Goal: Task Accomplishment & Management: Use online tool/utility

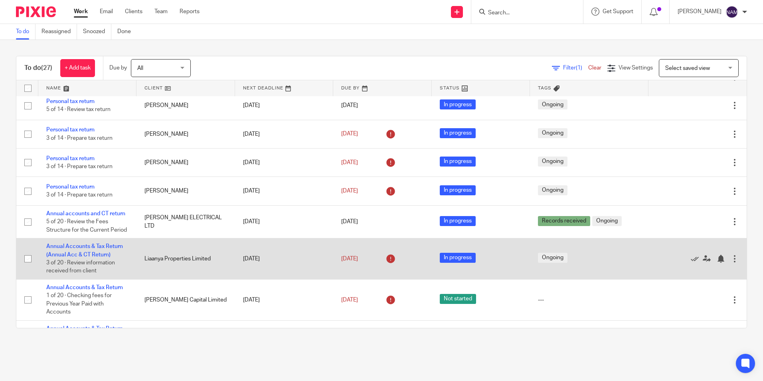
scroll to position [640, 0]
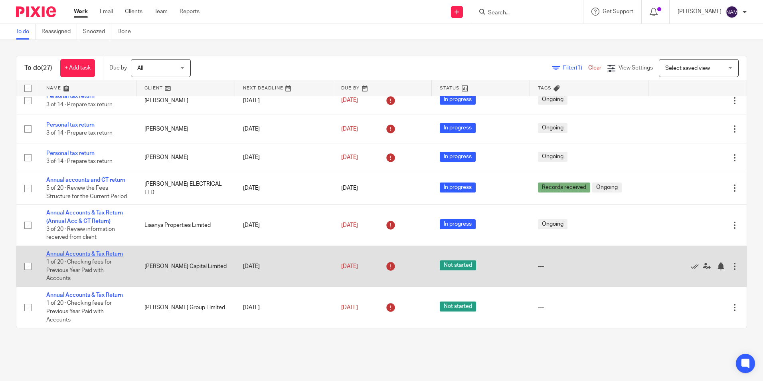
click at [100, 255] on link "Annual Accounts & Tax Return" at bounding box center [84, 254] width 77 height 6
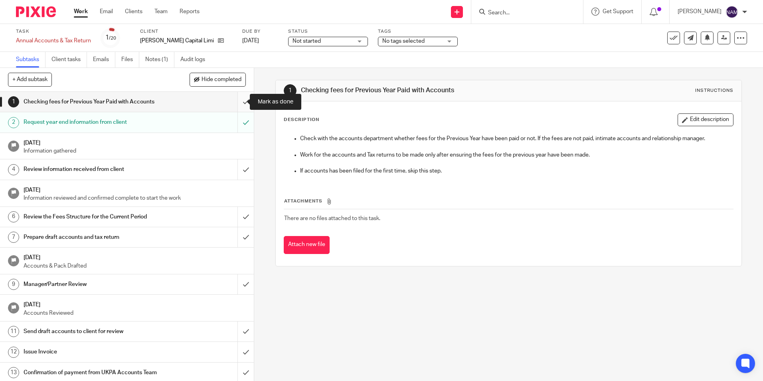
click at [238, 104] on input "submit" at bounding box center [127, 102] width 254 height 20
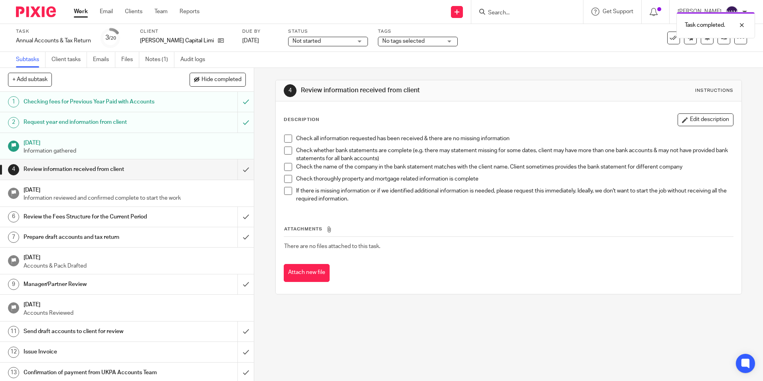
click at [285, 139] on span at bounding box center [288, 139] width 8 height 8
click at [285, 146] on li "Check all information requested has been received & there are no missing inform…" at bounding box center [508, 141] width 449 height 12
click at [284, 152] on span at bounding box center [288, 151] width 8 height 8
click at [284, 168] on span at bounding box center [288, 167] width 8 height 8
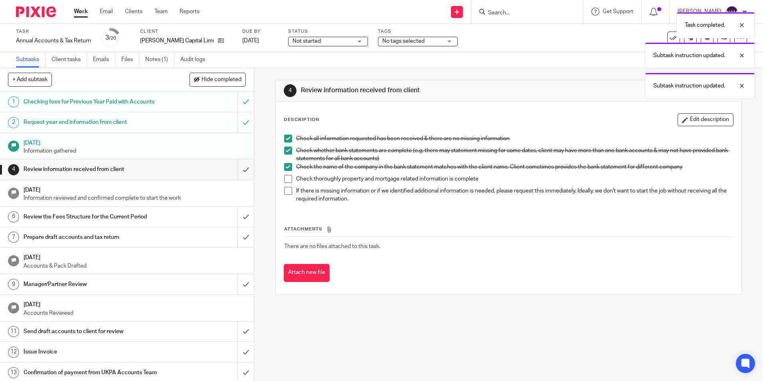
click at [284, 180] on span at bounding box center [288, 179] width 8 height 8
click at [287, 190] on span at bounding box center [288, 191] width 8 height 8
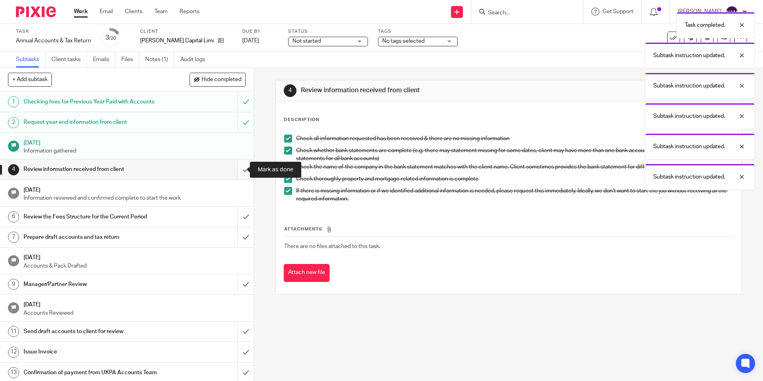
click at [232, 171] on input "submit" at bounding box center [127, 169] width 254 height 20
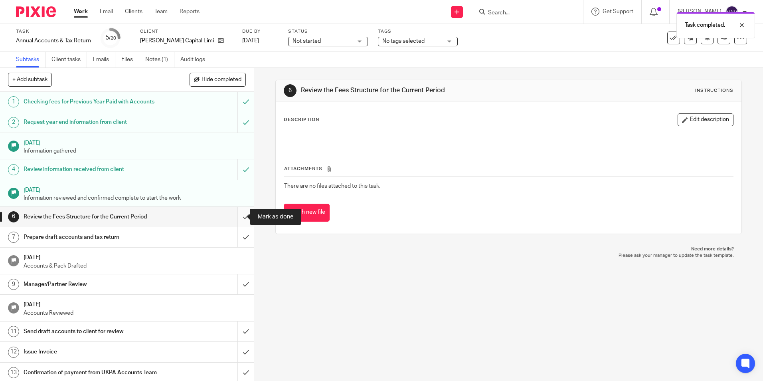
click at [242, 214] on input "submit" at bounding box center [127, 217] width 254 height 20
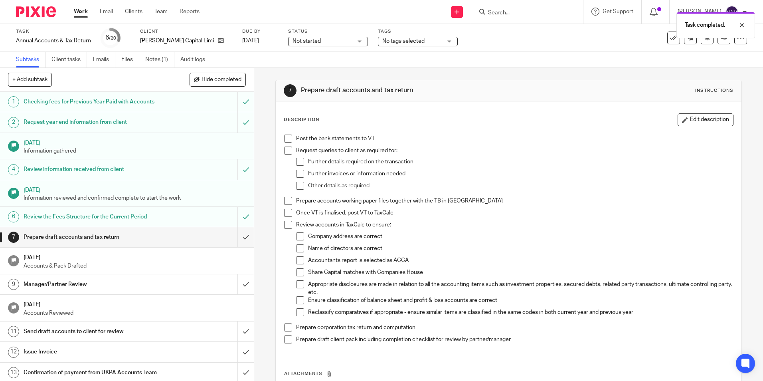
click at [286, 140] on span at bounding box center [288, 139] width 8 height 8
click at [285, 150] on span at bounding box center [288, 151] width 8 height 8
click at [293, 160] on li "Request queries to client as required for: Further details required on the tran…" at bounding box center [508, 172] width 449 height 50
click at [298, 160] on span at bounding box center [300, 162] width 8 height 8
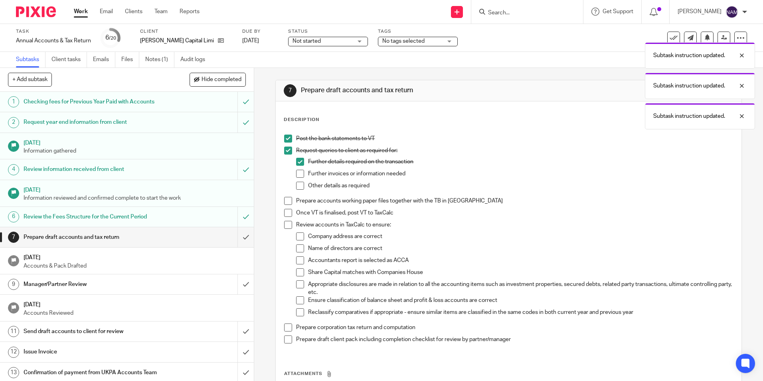
click at [297, 181] on li "Further invoices or information needed" at bounding box center [514, 176] width 437 height 12
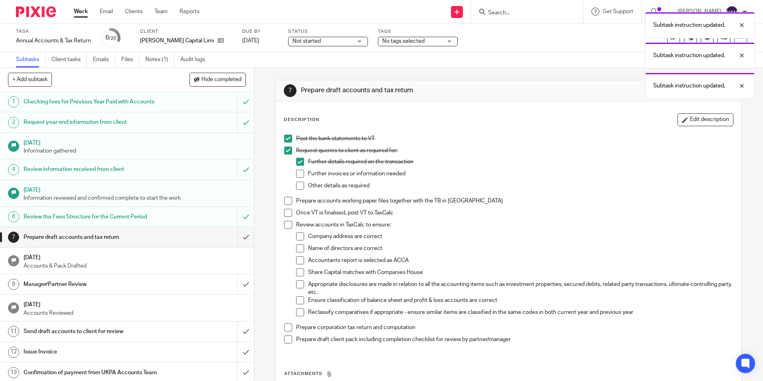
click at [296, 170] on span at bounding box center [300, 174] width 8 height 8
click at [297, 183] on span at bounding box center [300, 186] width 8 height 8
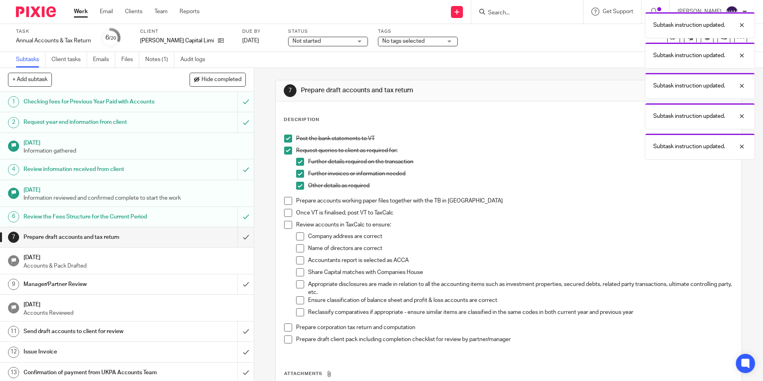
click at [284, 203] on span at bounding box center [288, 201] width 8 height 8
click at [285, 213] on span at bounding box center [288, 213] width 8 height 8
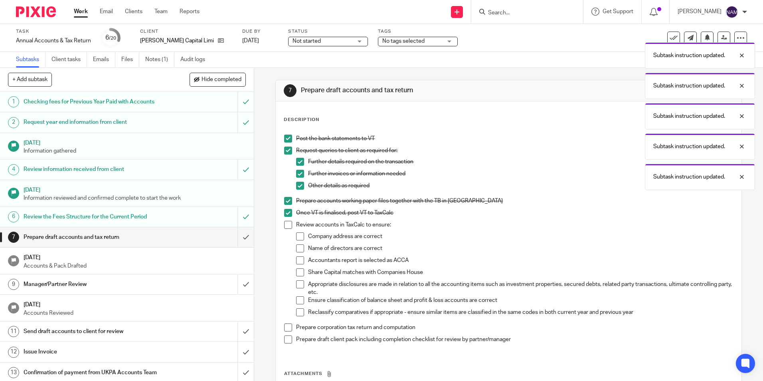
click at [285, 228] on span at bounding box center [288, 225] width 8 height 8
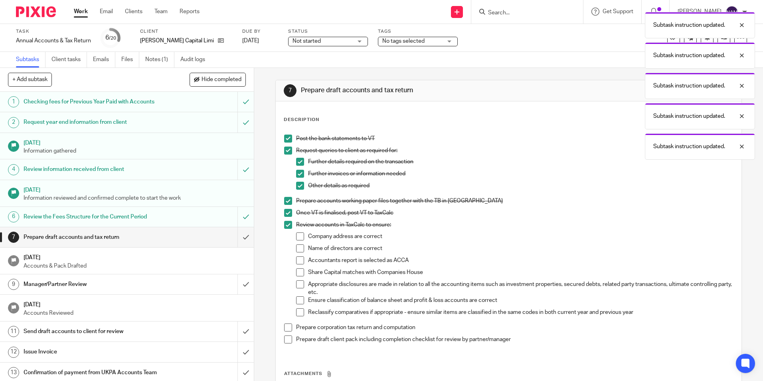
click at [299, 235] on span at bounding box center [300, 236] width 8 height 8
click at [297, 247] on span at bounding box center [300, 248] width 8 height 8
click at [296, 261] on span at bounding box center [300, 260] width 8 height 8
click at [296, 271] on span at bounding box center [300, 272] width 8 height 8
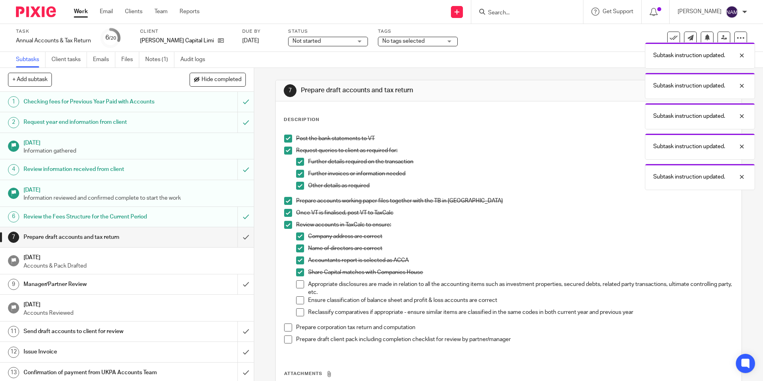
click at [297, 287] on span at bounding box center [300, 284] width 8 height 8
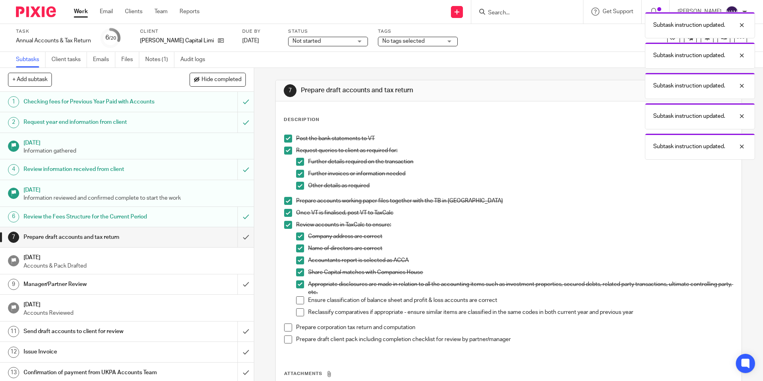
click at [297, 305] on li "Ensure classification of balance sheet and profit & loss accounts are correct" at bounding box center [514, 302] width 437 height 12
click at [297, 301] on span at bounding box center [300, 300] width 8 height 8
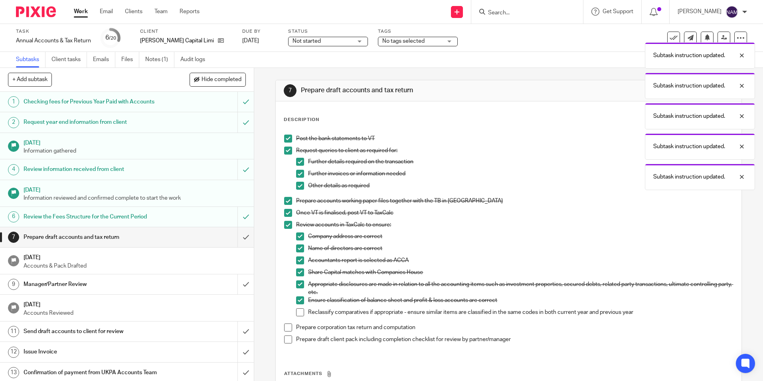
click at [298, 312] on span at bounding box center [300, 312] width 8 height 8
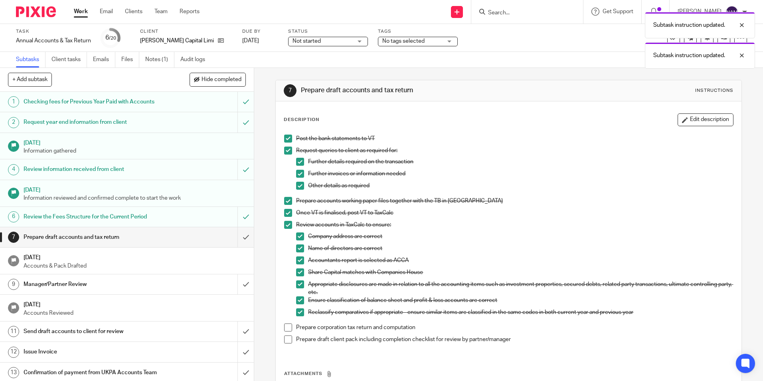
click at [324, 38] on span "Not started" at bounding box center [323, 41] width 60 height 8
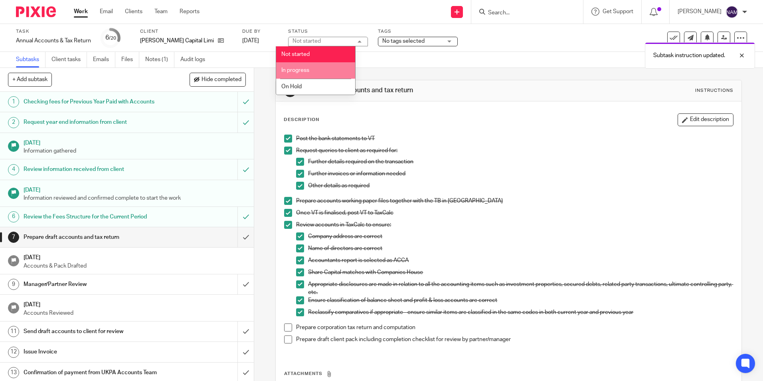
click at [309, 63] on li "In progress" at bounding box center [315, 70] width 79 height 16
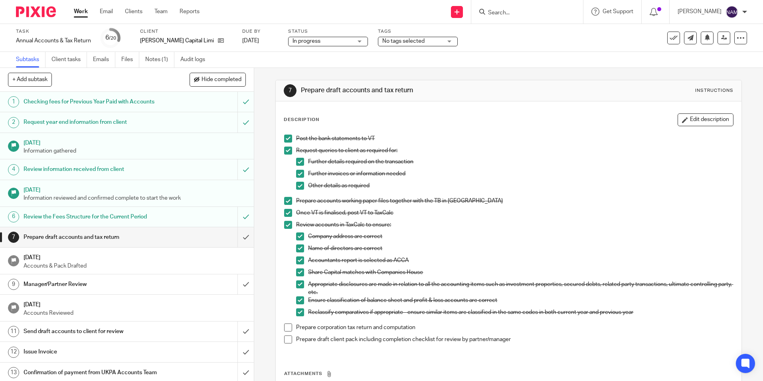
click at [382, 40] on span "No tags selected" at bounding box center [403, 41] width 42 height 6
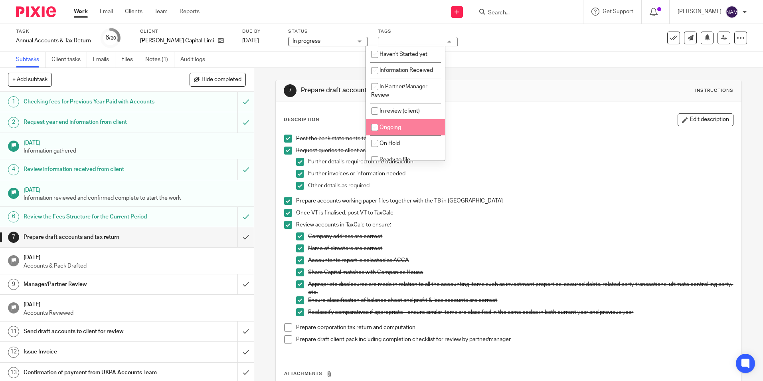
click at [397, 130] on li "Ongoing" at bounding box center [405, 127] width 79 height 16
checkbox input "true"
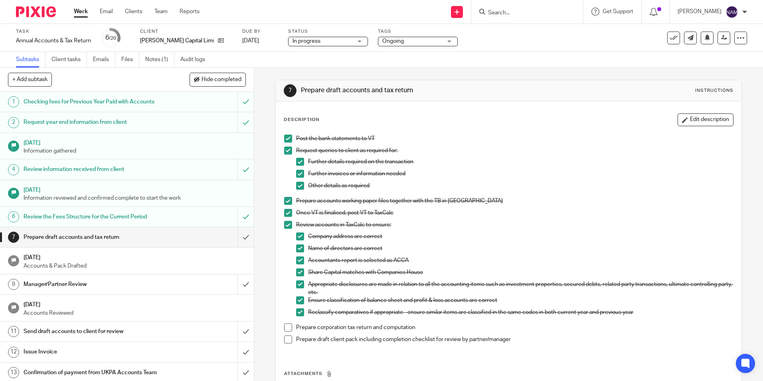
click at [476, 58] on div "Subtasks Client tasks Emails Files Notes (1) Audit logs" at bounding box center [381, 60] width 763 height 16
click at [218, 38] on icon at bounding box center [221, 41] width 6 height 6
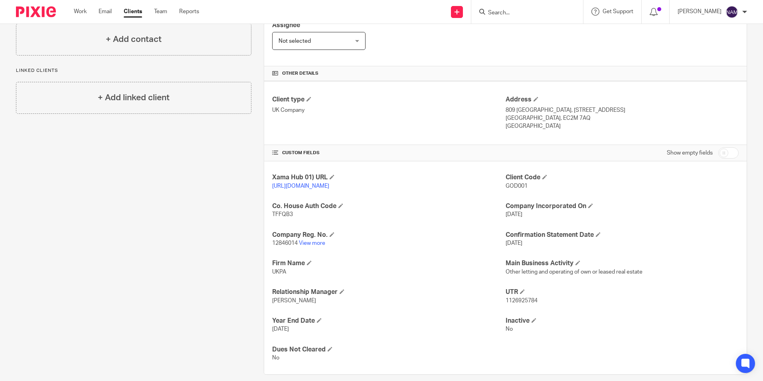
scroll to position [160, 0]
